Goal: Transaction & Acquisition: Purchase product/service

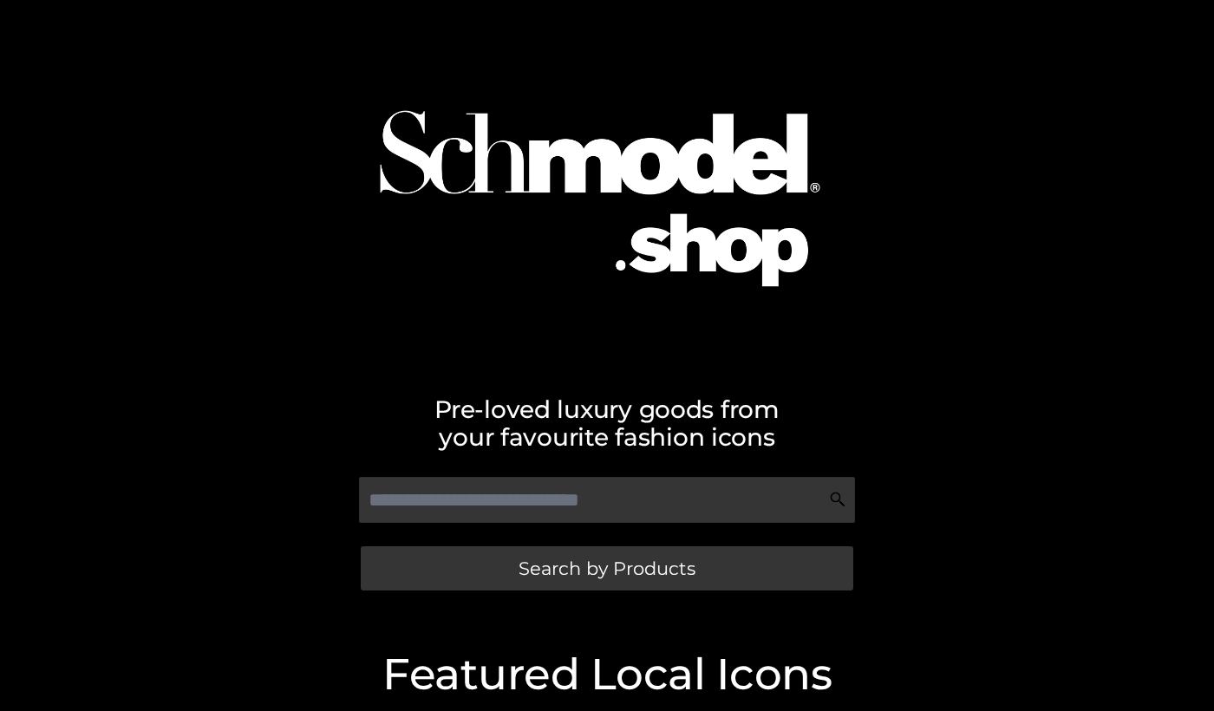
click at [517, 594] on div "Search by Products" at bounding box center [606, 568] width 971 height 56
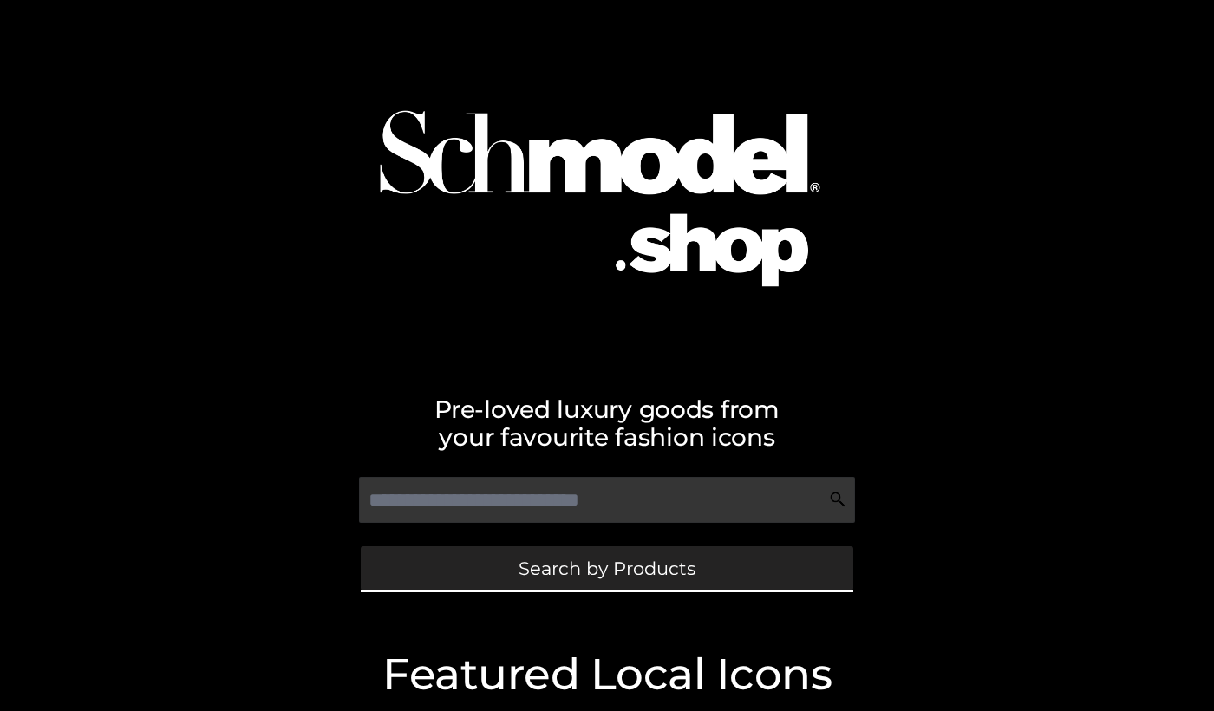
click at [526, 564] on span "Search by Products" at bounding box center [607, 568] width 177 height 18
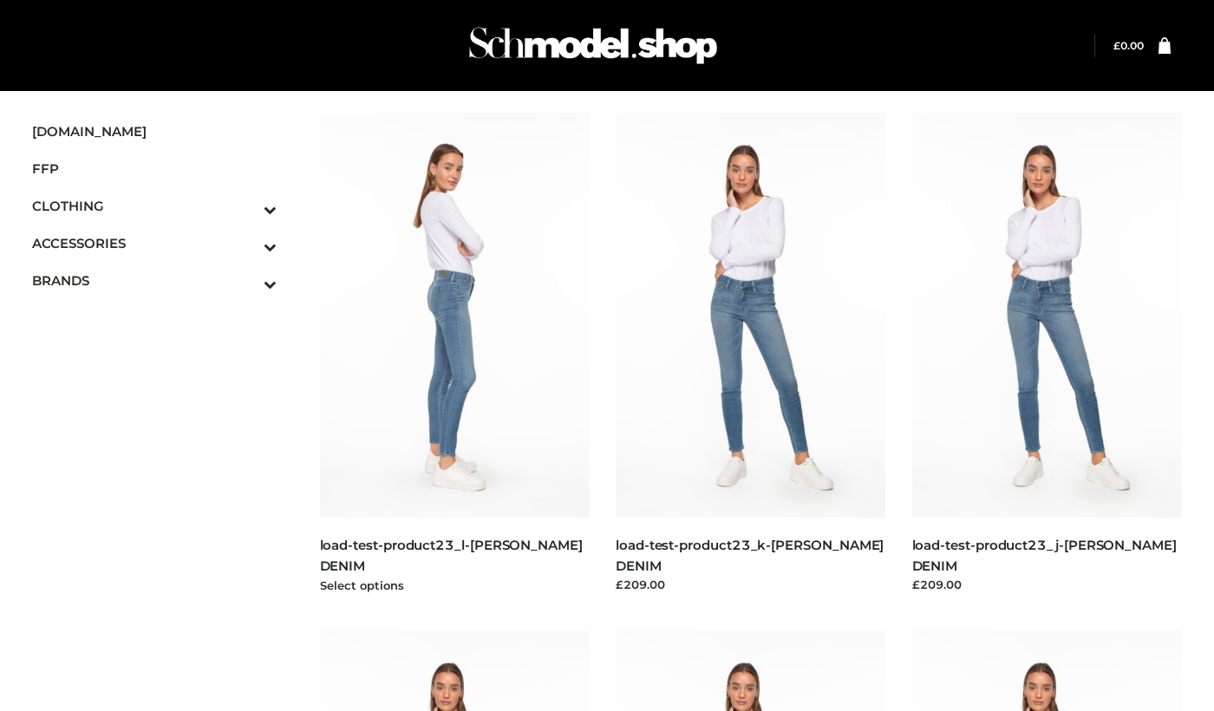
click at [493, 454] on img at bounding box center [455, 315] width 271 height 405
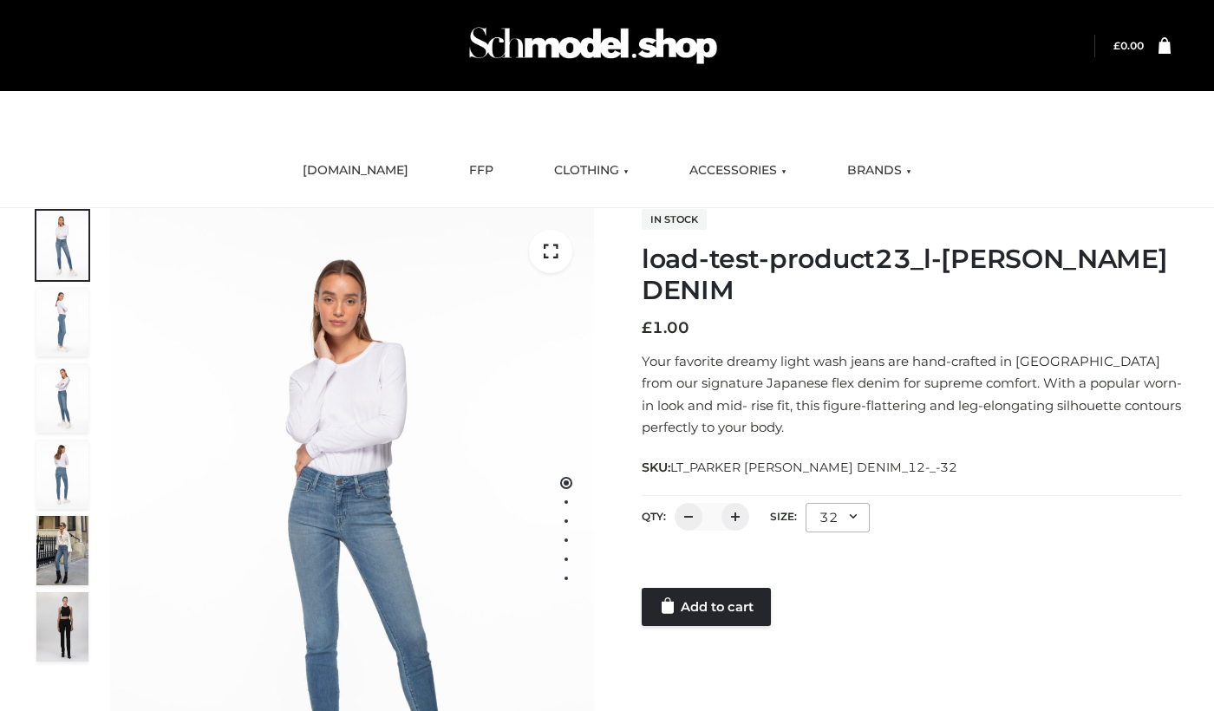
click at [655, 561] on div at bounding box center [912, 570] width 540 height 35
click at [689, 624] on link "Add to cart" at bounding box center [706, 607] width 129 height 38
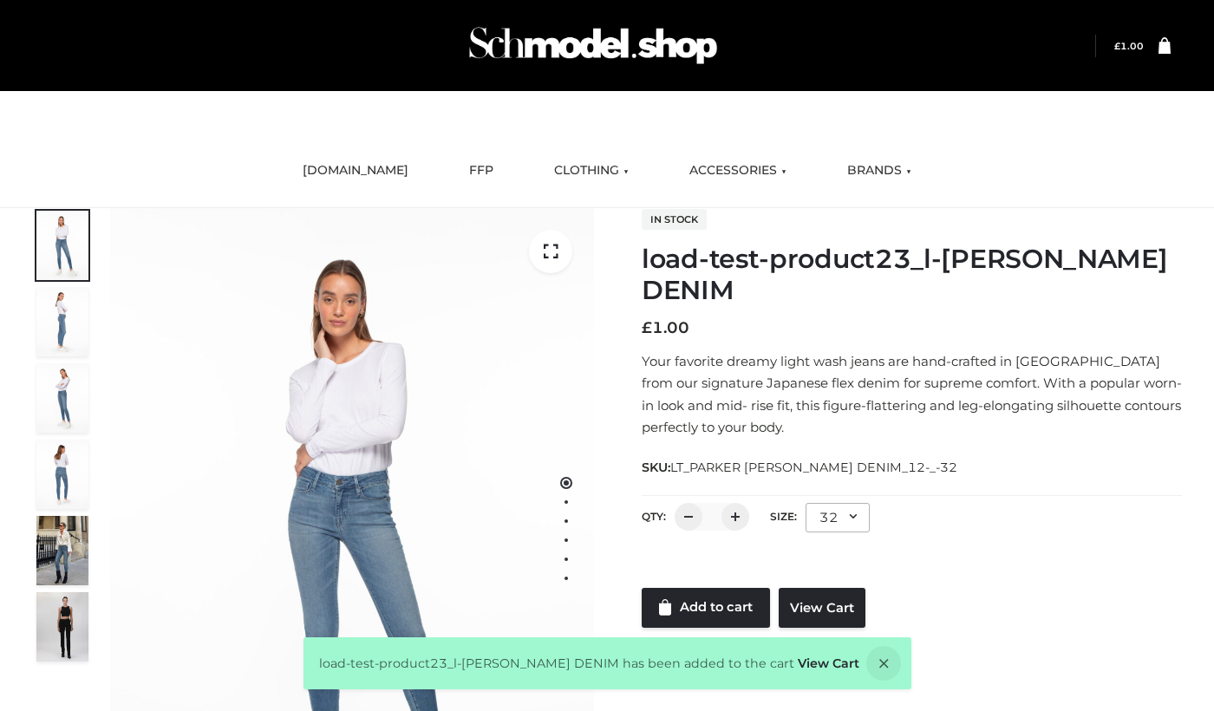
click at [1127, 43] on bdi "£ 1.00" at bounding box center [1128, 46] width 29 height 11
click at [1163, 54] on icon at bounding box center [1165, 45] width 12 height 17
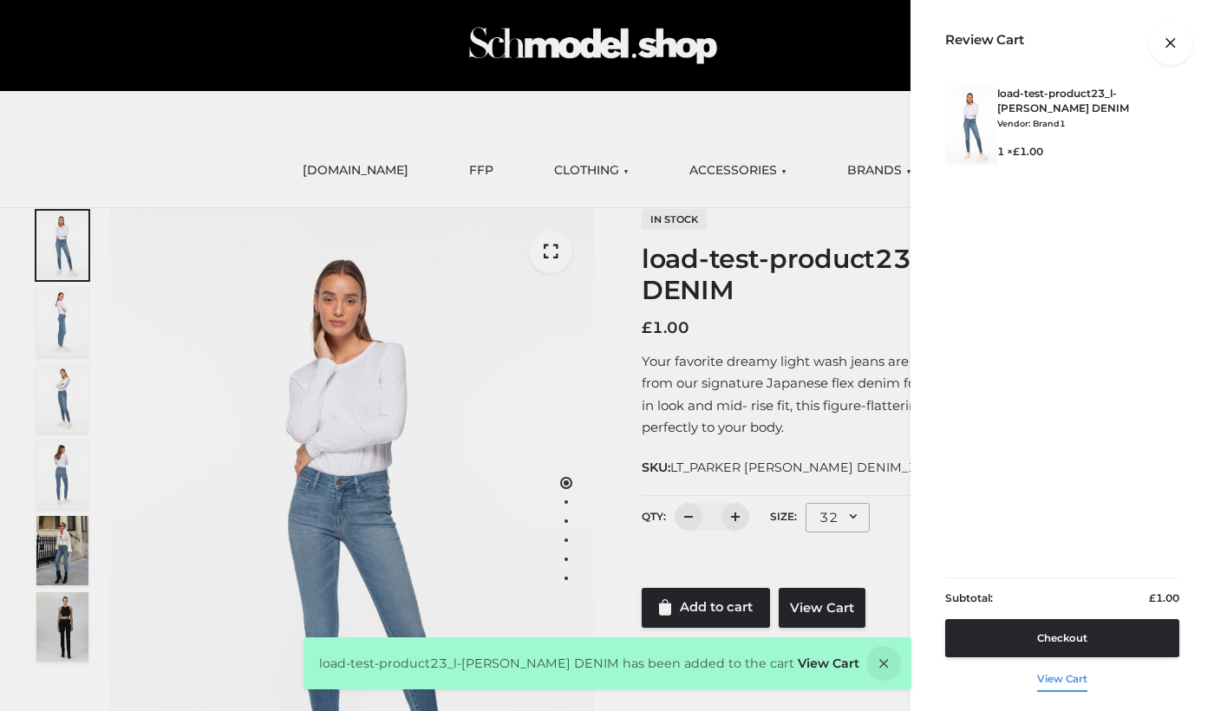
click at [1049, 672] on link "View cart" at bounding box center [1062, 675] width 50 height 36
